Goal: Task Accomplishment & Management: Manage account settings

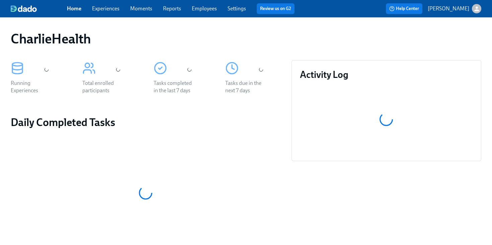
click at [209, 10] on link "Employees" at bounding box center [204, 8] width 25 height 6
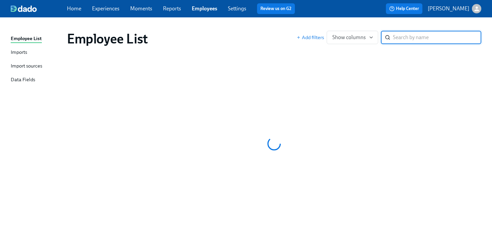
click at [278, 26] on div "Employee List Add filters Show columns ​" at bounding box center [274, 38] width 425 height 27
click at [249, 26] on div "Employee List Add filters Show columns ​" at bounding box center [274, 38] width 425 height 27
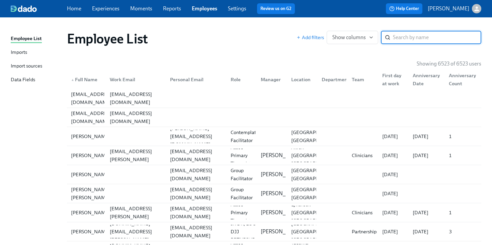
click at [413, 36] on input "search" at bounding box center [437, 37] width 88 height 13
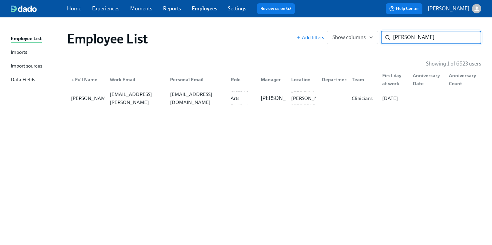
type input "natalie weaver"
click at [290, 88] on div "▲ Full Name Work Email Personal Email Role Manager Location Department Team Fir…" at bounding box center [274, 78] width 414 height 21
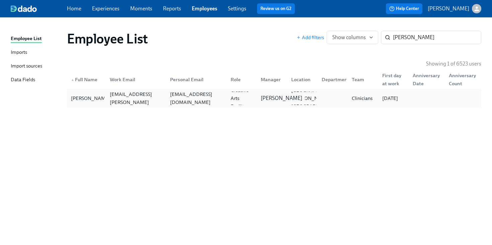
click at [263, 95] on p "Kristiana Miner" at bounding box center [280, 98] width 41 height 7
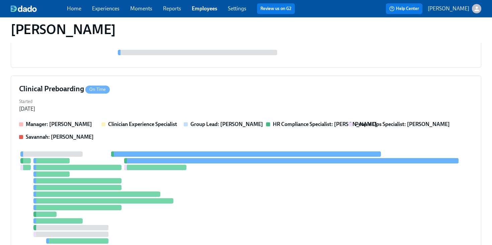
scroll to position [197, 0]
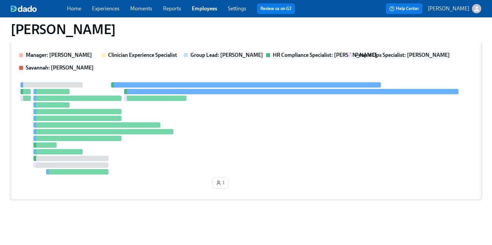
click at [258, 126] on div at bounding box center [245, 128] width 453 height 92
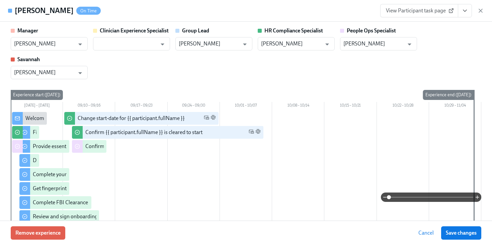
click at [463, 13] on icon "View task page" at bounding box center [464, 10] width 7 height 7
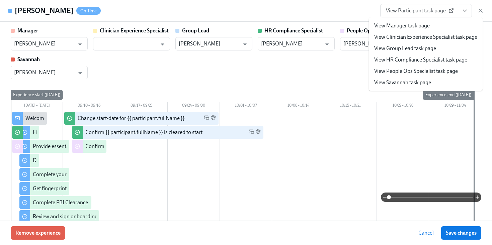
click at [413, 62] on link "View HR Compliance Specialist task page" at bounding box center [420, 59] width 93 height 7
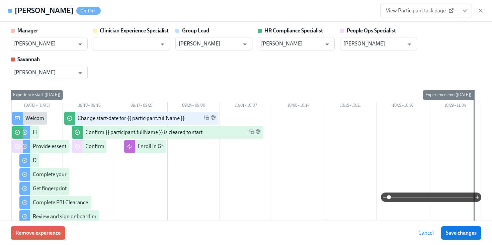
scroll to position [333, 0]
click at [490, 14] on div "Natalie Weaver On Time View Participant task page" at bounding box center [246, 11] width 492 height 22
click at [481, 8] on icon "button" at bounding box center [480, 10] width 7 height 7
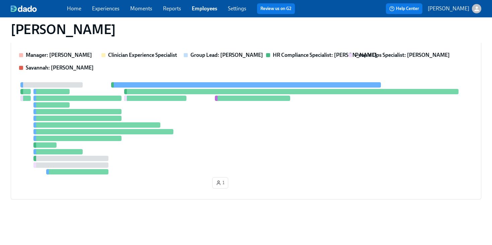
click at [201, 9] on link "Employees" at bounding box center [204, 8] width 25 height 6
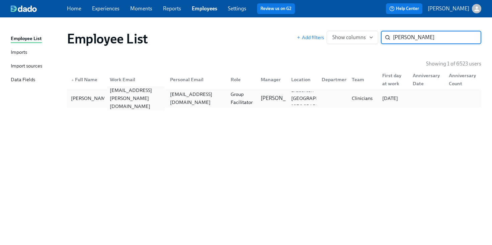
type input "jordan jones"
click at [130, 96] on div "jordan.jones@charliehealth.com" at bounding box center [136, 98] width 58 height 24
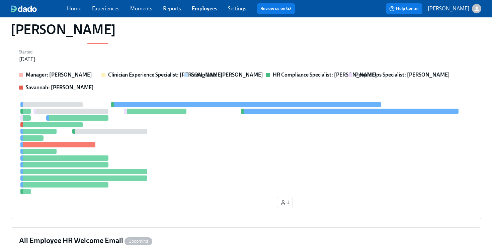
scroll to position [100, 0]
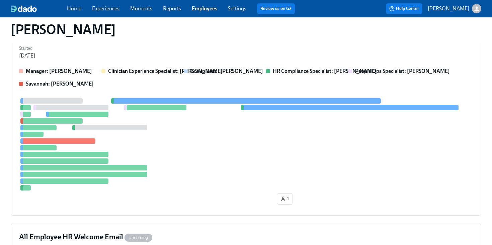
click at [235, 93] on div "Manager: Denise Chevalier Clinician Experience Specialist: Lara Babalola Group …" at bounding box center [245, 138] width 453 height 140
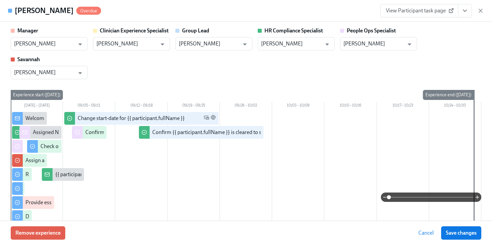
click at [468, 12] on button "View task page" at bounding box center [464, 10] width 14 height 13
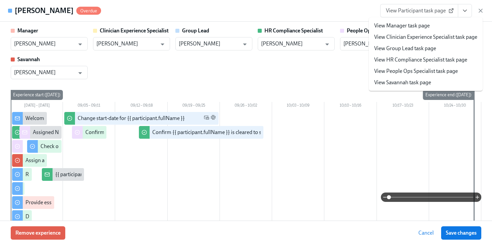
click at [397, 63] on link "View HR Compliance Specialist task page" at bounding box center [420, 59] width 93 height 7
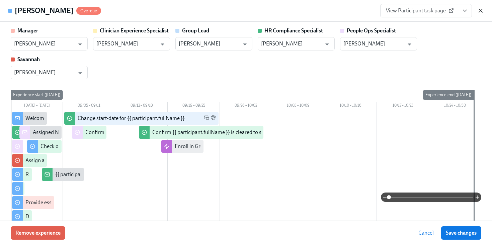
click at [481, 9] on icon "button" at bounding box center [480, 10] width 7 height 7
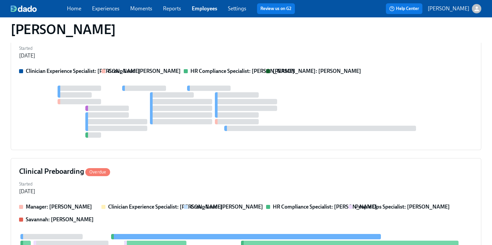
click at [205, 5] on link "Employees" at bounding box center [204, 8] width 25 height 6
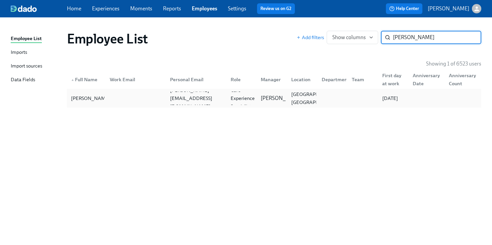
type input "wesley"
click at [130, 90] on div "Wesley Standridge wesley.standridge18@gmail.com Care Experience Specialist Jean…" at bounding box center [274, 98] width 414 height 19
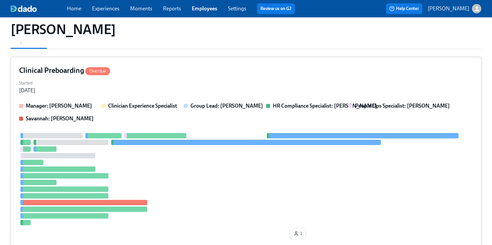
scroll to position [71, 0]
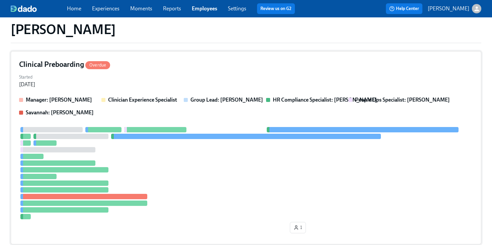
click at [281, 114] on div "Manager: Jean Celestin Clinician Experience Specialist Group Lead: Jean Celesti…" at bounding box center [245, 106] width 453 height 20
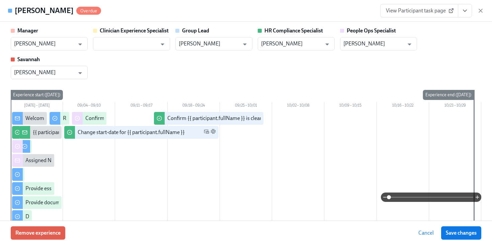
click at [461, 13] on icon "View task page" at bounding box center [464, 10] width 7 height 7
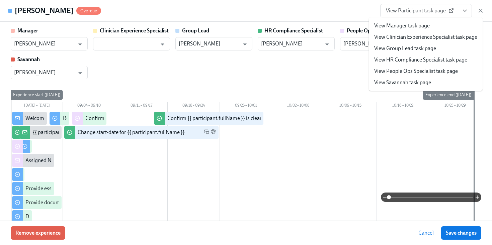
click at [406, 63] on link "View HR Compliance Specialist task page" at bounding box center [420, 59] width 93 height 7
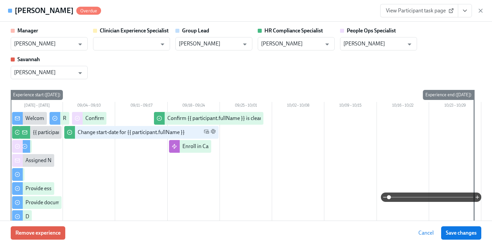
click at [484, 10] on div "Wesley Standridge Overdue View Participant task page" at bounding box center [246, 11] width 492 height 22
click at [480, 10] on icon "button" at bounding box center [479, 10] width 3 height 3
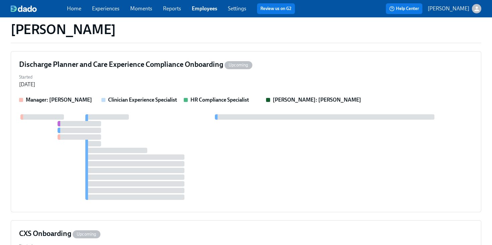
click at [206, 11] on link "Employees" at bounding box center [204, 8] width 25 height 6
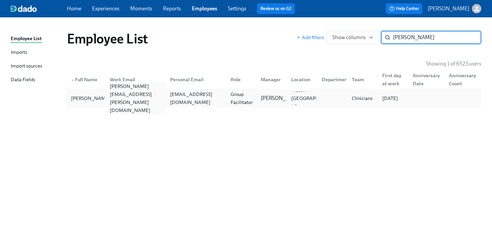
type input "looby"
click at [111, 97] on div "tanya.looby@charliehealth.com" at bounding box center [136, 98] width 58 height 32
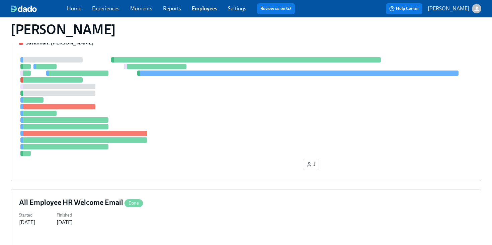
scroll to position [150, 0]
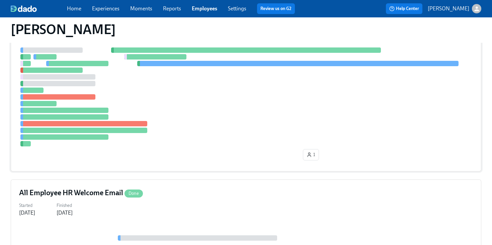
click at [286, 108] on div at bounding box center [245, 96] width 453 height 99
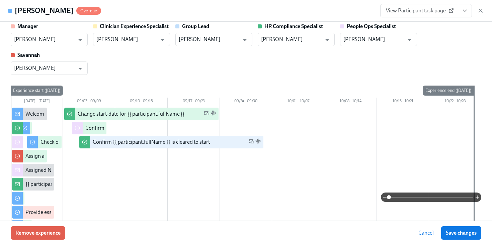
scroll to position [0, 0]
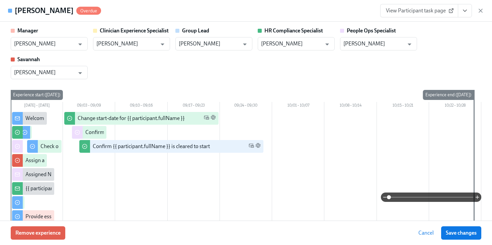
click at [455, 60] on div "Manager Denise Chevalier ​ Clinician Experience Specialist Maggie Greenawalt ​ …" at bounding box center [246, 53] width 470 height 52
click at [468, 14] on button "View task page" at bounding box center [464, 10] width 14 height 13
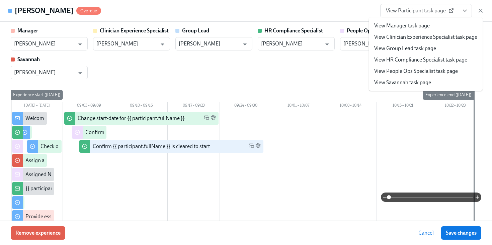
click at [401, 58] on link "View HR Compliance Specialist task page" at bounding box center [420, 59] width 93 height 7
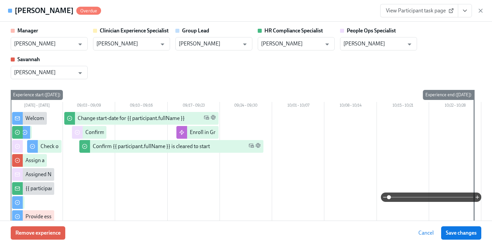
click at [482, 8] on icon "button" at bounding box center [480, 10] width 7 height 7
click at [482, 8] on div "Home Experiences Moments Reports Employees Settings Review us on G2 Help Center…" at bounding box center [246, 8] width 492 height 17
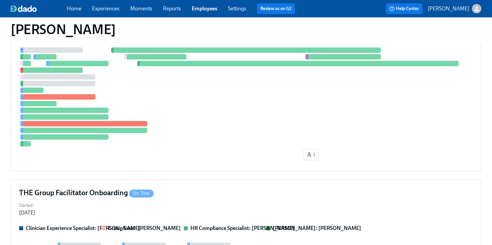
click at [479, 13] on div "button" at bounding box center [475, 8] width 9 height 9
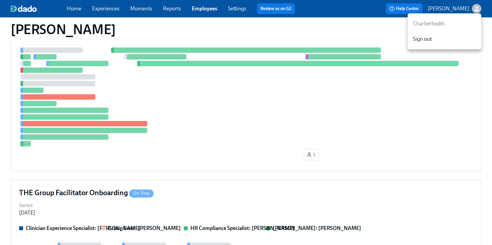
click at [267, 26] on div at bounding box center [246, 122] width 492 height 245
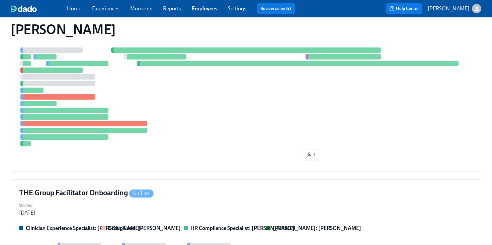
click at [196, 11] on div "CharlieHealth Sign out" at bounding box center [246, 122] width 492 height 245
click at [210, 9] on link "Employees" at bounding box center [204, 8] width 25 height 6
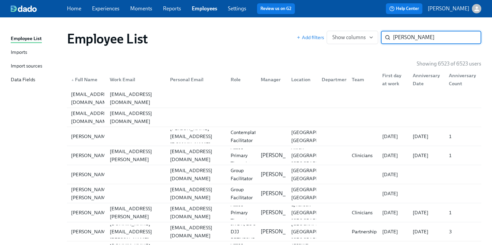
type input "broadwell"
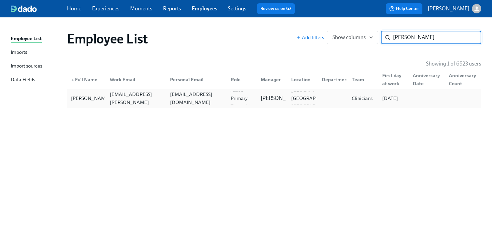
click at [228, 91] on div "Dylan Broadwell dylan.broadwell@charliehealth.com lbroadwell22@gmail.com Assoc …" at bounding box center [274, 98] width 414 height 19
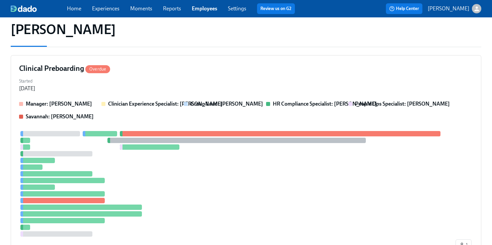
scroll to position [67, 0]
click at [376, 98] on div "Clinical Preboarding Overdue Started Aug 11, 2025 Manager: Colleen Perseo Clini…" at bounding box center [246, 159] width 470 height 207
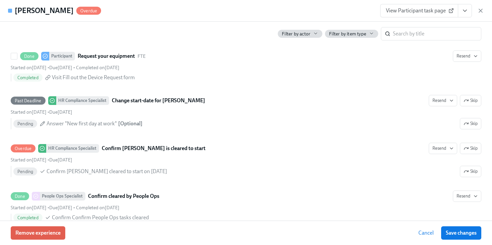
scroll to position [1359, 0]
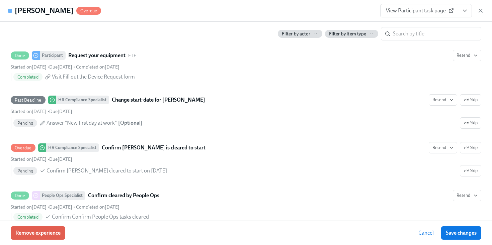
click at [461, 13] on icon "View task page" at bounding box center [464, 10] width 7 height 7
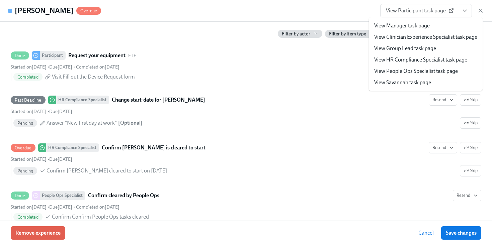
click at [428, 59] on link "View HR Compliance Specialist task page" at bounding box center [420, 59] width 93 height 7
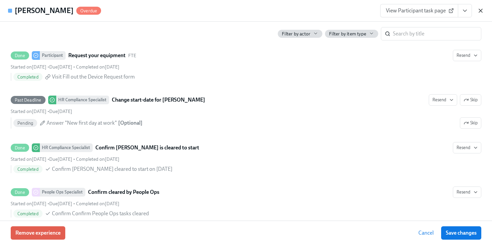
click at [481, 9] on icon "button" at bounding box center [480, 10] width 7 height 7
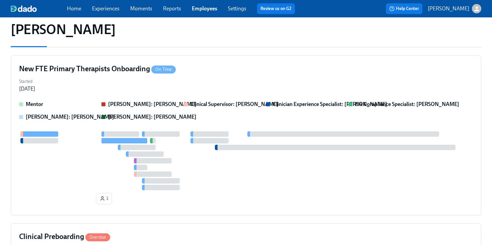
click at [203, 7] on link "Employees" at bounding box center [204, 8] width 25 height 6
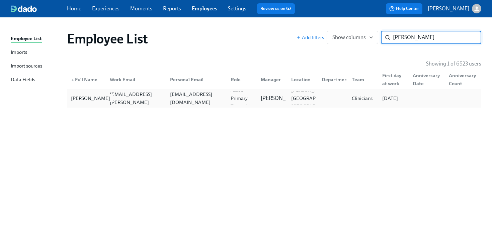
type input "jonay b"
click at [103, 102] on div "Jonay Boylan" at bounding box center [86, 98] width 36 height 13
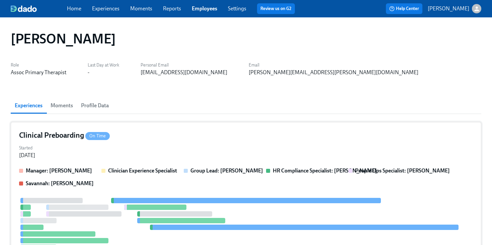
click at [199, 150] on div "Started Sep 02, 2025" at bounding box center [245, 151] width 453 height 16
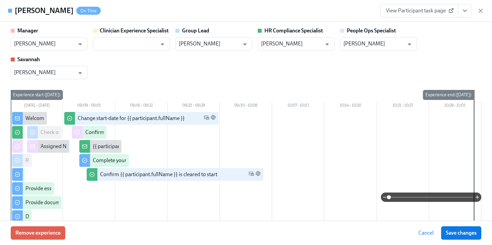
click at [465, 16] on button "View task page" at bounding box center [464, 10] width 14 height 13
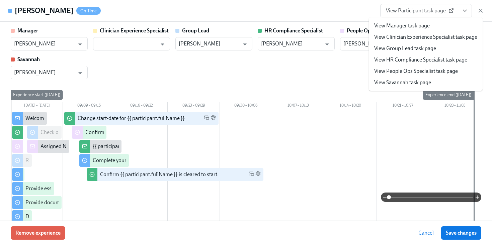
click at [279, 75] on div "Manager Kathleen Douglass ​ Clinician Experience Specialist ​ Group Lead Kathle…" at bounding box center [246, 53] width 470 height 52
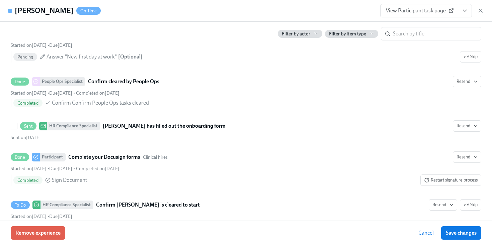
scroll to position [1267, 0]
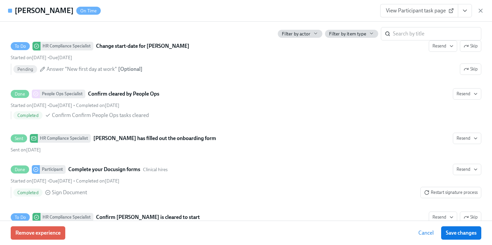
click at [460, 8] on button "View task page" at bounding box center [464, 10] width 14 height 13
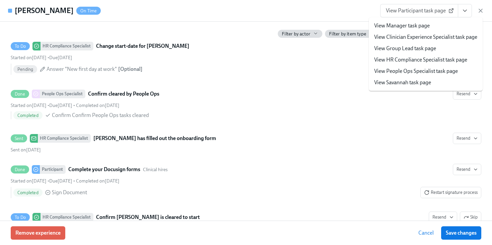
click at [399, 59] on link "View HR Compliance Specialist task page" at bounding box center [420, 59] width 93 height 7
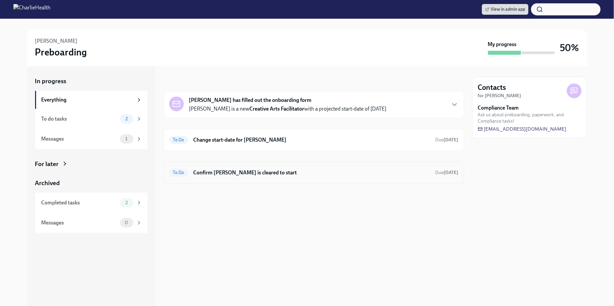
click at [282, 173] on h6 "Confirm Natalie Weaver is cleared to start" at bounding box center [312, 172] width 237 height 7
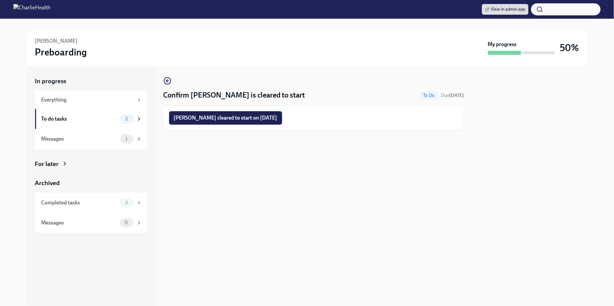
click at [248, 122] on button "Natalie Weaver cleared to start on 09/22/2025" at bounding box center [225, 117] width 113 height 13
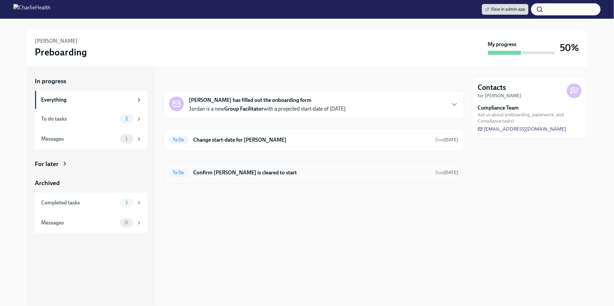
click at [304, 172] on h6 "Confirm [PERSON_NAME] is cleared to start" at bounding box center [312, 172] width 237 height 7
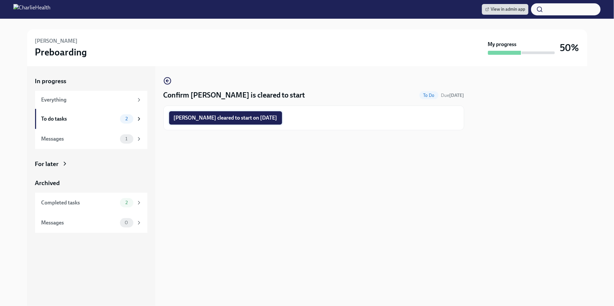
click at [243, 117] on span "Jordan Jones cleared to start on 09/22/2025" at bounding box center [226, 118] width 104 height 7
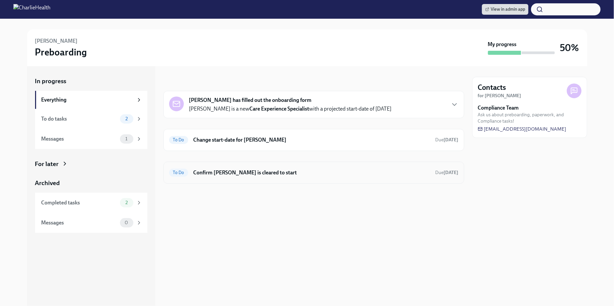
click at [265, 175] on h6 "Confirm Wesley Standridge is cleared to start" at bounding box center [312, 172] width 237 height 7
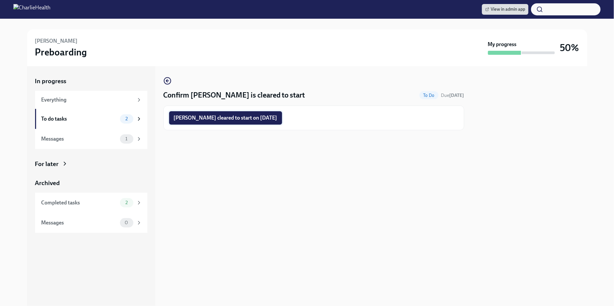
click at [228, 120] on span "Wesley Standridge cleared to start on 09/22/2025" at bounding box center [226, 118] width 104 height 7
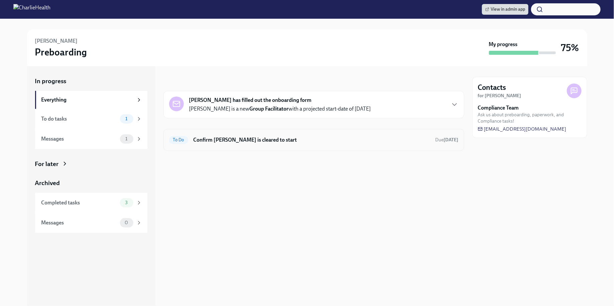
click at [274, 147] on div "To Do Confirm Tanya Looby is cleared to start Due in 11 days" at bounding box center [314, 140] width 301 height 22
click at [251, 136] on h6 "Confirm Tanya Looby is cleared to start" at bounding box center [312, 139] width 237 height 7
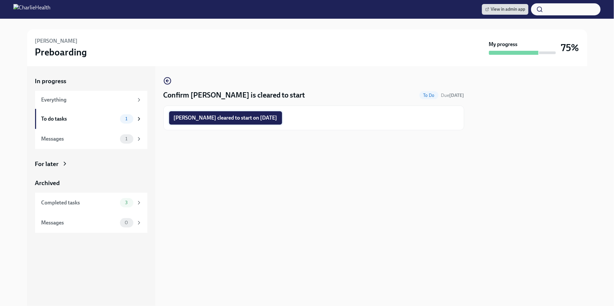
click at [234, 117] on span "Tanya Looby cleared to start on 09/22/2025" at bounding box center [226, 118] width 104 height 7
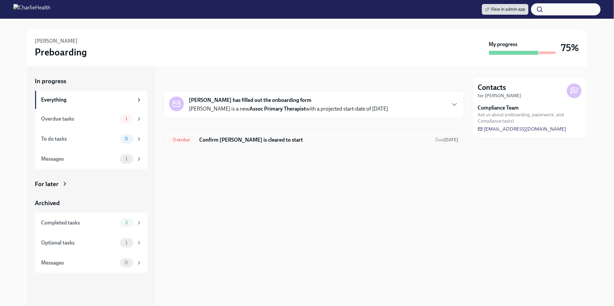
click at [303, 135] on div "Overdue Confirm [PERSON_NAME] is cleared to start Due [DATE]" at bounding box center [314, 140] width 290 height 11
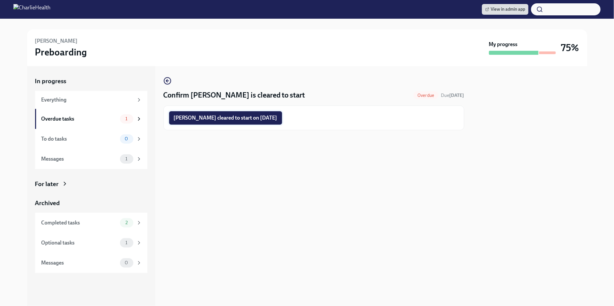
click at [255, 119] on span "[PERSON_NAME] cleared to start on [DATE]" at bounding box center [226, 118] width 104 height 7
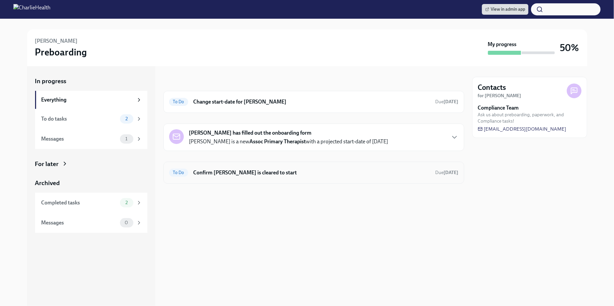
click at [352, 174] on h6 "Confirm Jonay Boylan is cleared to start" at bounding box center [312, 172] width 237 height 7
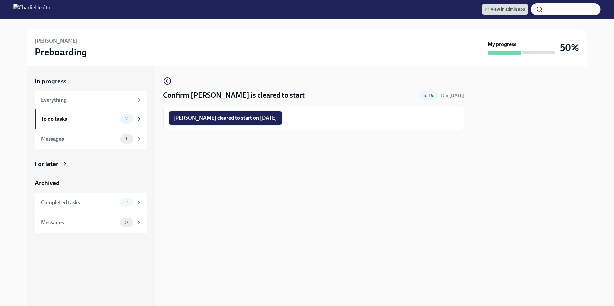
click at [231, 119] on span "Jonay Boylan cleared to start on 09/22/2025" at bounding box center [226, 118] width 104 height 7
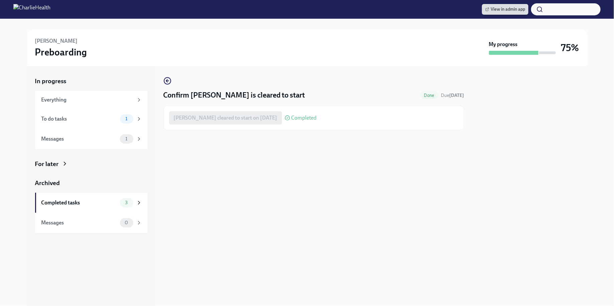
click at [495, 8] on span "View in admin app" at bounding box center [506, 9] width 40 height 7
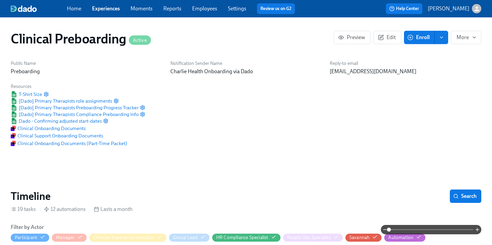
click at [207, 6] on link "Employees" at bounding box center [204, 8] width 25 height 6
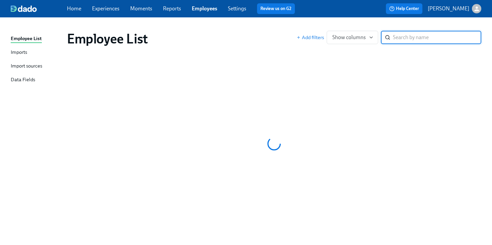
click at [417, 39] on input "search" at bounding box center [437, 37] width 88 height 13
type input "kelly phillips"
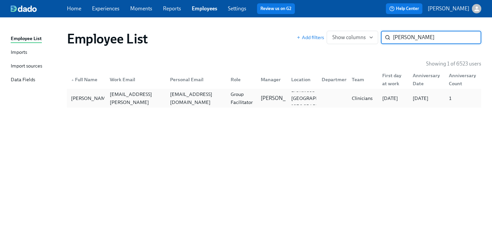
click at [252, 94] on div "Group Facilitator" at bounding box center [242, 98] width 28 height 16
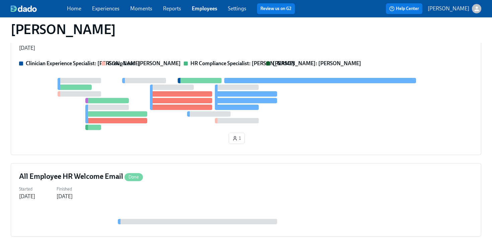
scroll to position [266, 0]
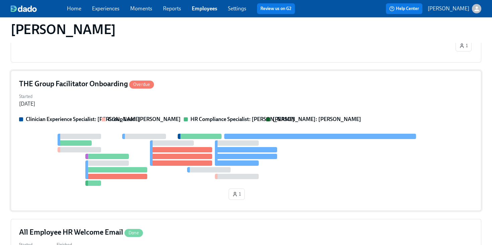
click at [221, 122] on strong "HR Compliance Specialist: [PERSON_NAME]" at bounding box center [242, 119] width 104 height 6
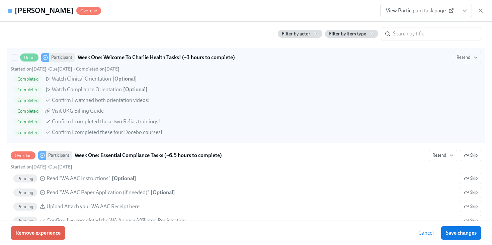
scroll to position [474, 0]
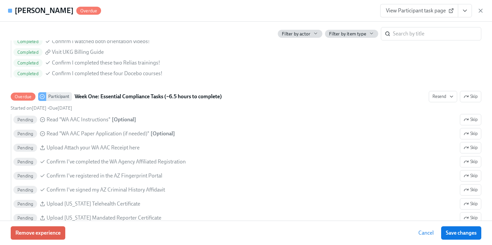
click at [432, 12] on span "View Participant task page" at bounding box center [419, 10] width 67 height 7
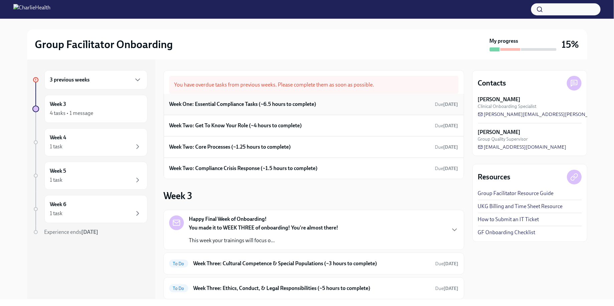
click at [250, 103] on h6 "Week One: Essential Compliance Tasks (~6.5 hours to complete)" at bounding box center [243, 104] width 147 height 7
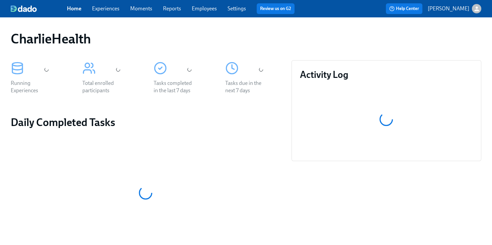
click at [210, 5] on span "Employees" at bounding box center [204, 8] width 25 height 7
click at [201, 6] on link "Employees" at bounding box center [204, 8] width 25 height 6
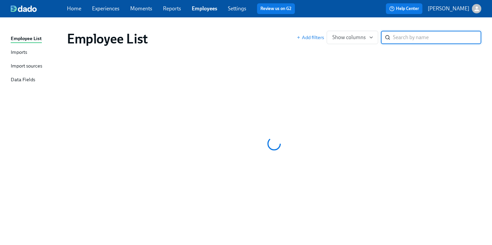
click at [214, 34] on div "Employee List" at bounding box center [181, 39] width 229 height 16
click at [420, 33] on input "search" at bounding box center [437, 37] width 88 height 13
click at [405, 40] on input "search" at bounding box center [437, 37] width 88 height 13
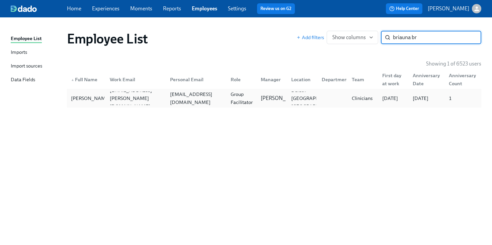
type input "briauna br"
click at [186, 104] on div "briaunaterie@gmail.com" at bounding box center [195, 98] width 61 height 13
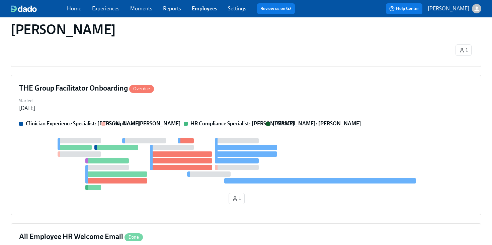
scroll to position [263, 0]
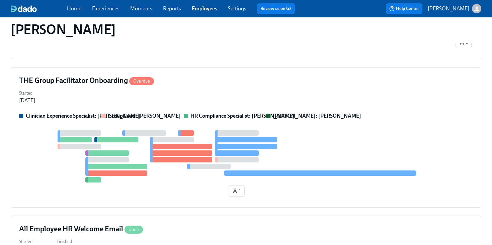
click at [296, 103] on div "Started Aug 28, 2025" at bounding box center [245, 96] width 453 height 16
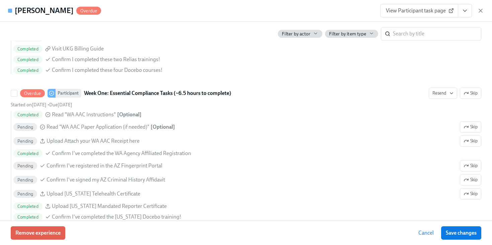
scroll to position [502, 0]
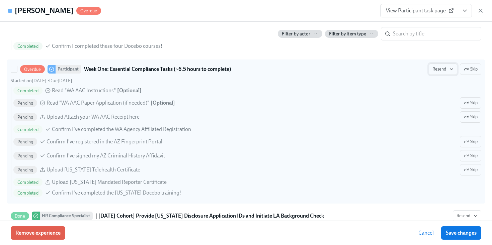
click at [430, 71] on button "Resend" at bounding box center [442, 69] width 28 height 11
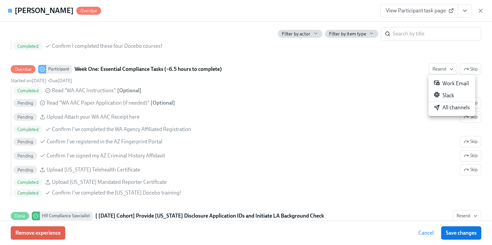
click at [448, 106] on div "All channels" at bounding box center [451, 107] width 36 height 7
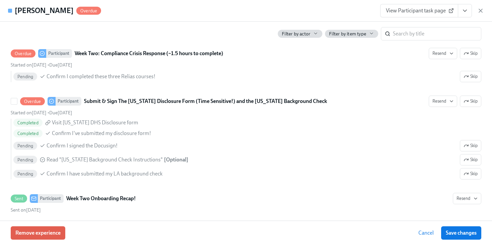
scroll to position [988, 0]
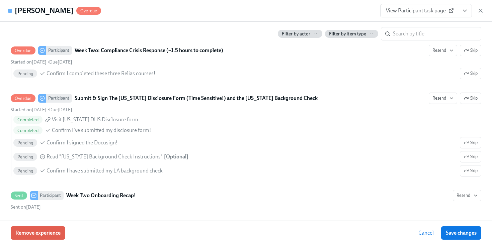
click at [476, 10] on div "View Participant task page" at bounding box center [432, 10] width 104 height 13
click at [486, 12] on div "Briauna Brownfield Overdue View Participant task page" at bounding box center [246, 11] width 492 height 22
click at [482, 11] on icon "button" at bounding box center [480, 10] width 7 height 7
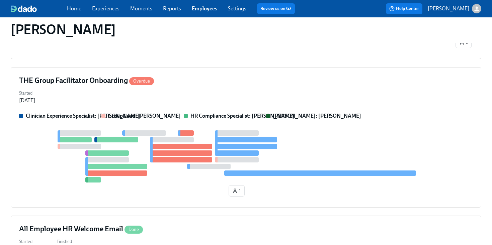
click at [210, 14] on div "Home Experiences Moments Reports Employees Settings Review us on G2 Help Center…" at bounding box center [246, 8] width 492 height 17
click at [204, 10] on link "Employees" at bounding box center [204, 8] width 25 height 6
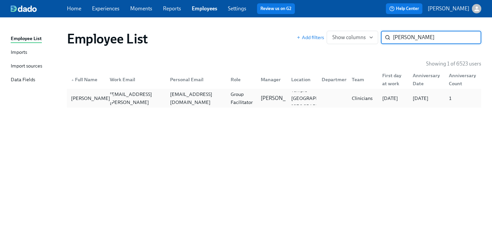
type input "angela jackson"
click at [85, 94] on div "Angela Jackson" at bounding box center [90, 98] width 44 height 8
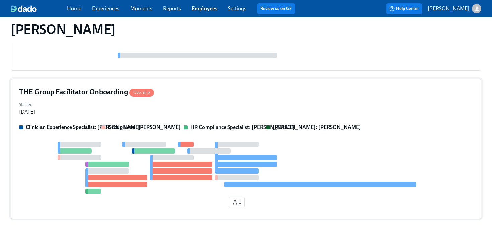
scroll to position [355, 0]
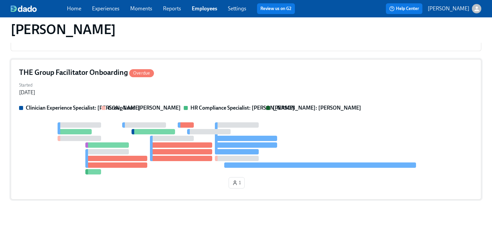
click at [267, 126] on div at bounding box center [245, 148] width 453 height 52
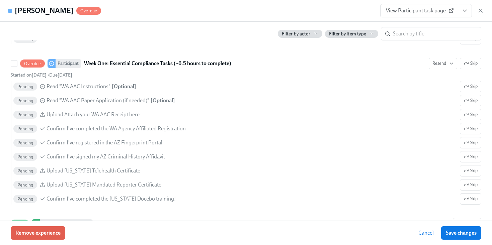
scroll to position [494, 0]
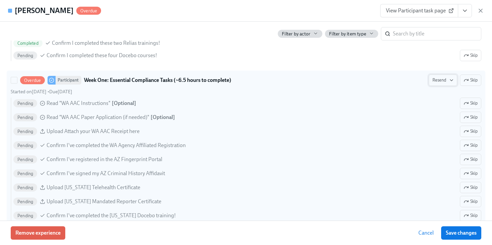
click at [449, 79] on icon "button" at bounding box center [450, 80] width 5 height 5
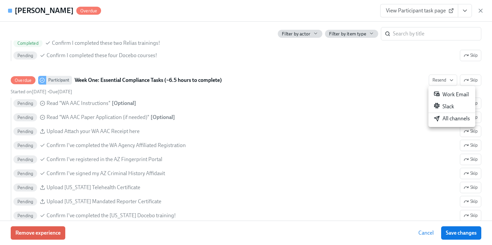
click at [441, 118] on div "All channels" at bounding box center [451, 118] width 36 height 7
click at [465, 14] on icon "View task page" at bounding box center [464, 10] width 7 height 7
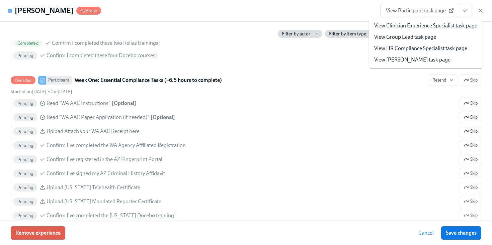
click at [407, 50] on link "View HR Compliance Specialist task page" at bounding box center [420, 48] width 93 height 7
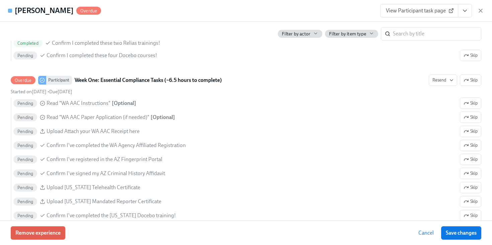
click at [465, 10] on icon "View task page" at bounding box center [464, 11] width 3 height 2
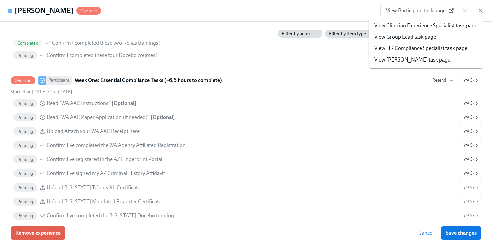
click at [425, 10] on span "View Participant task page" at bounding box center [419, 10] width 67 height 7
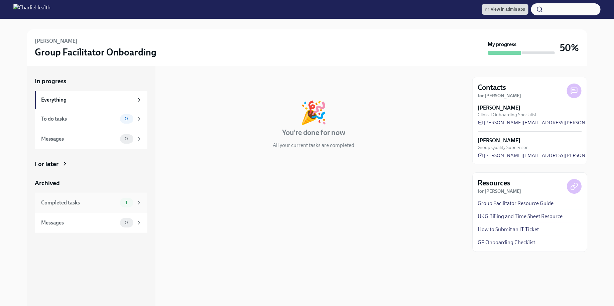
click at [118, 211] on div "Completed tasks 1" at bounding box center [91, 203] width 112 height 20
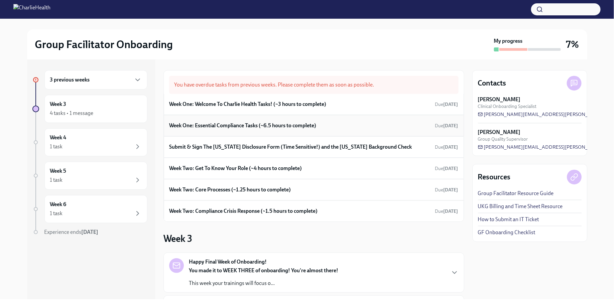
click at [243, 119] on div "Week One: Essential Compliance Tasks (~6.5 hours to complete) Due [DATE]" at bounding box center [314, 125] width 300 height 21
click at [248, 128] on h6 "Week One: Essential Compliance Tasks (~6.5 hours to complete)" at bounding box center [243, 125] width 147 height 7
